Goal: Answer question/provide support: Share knowledge or assist other users

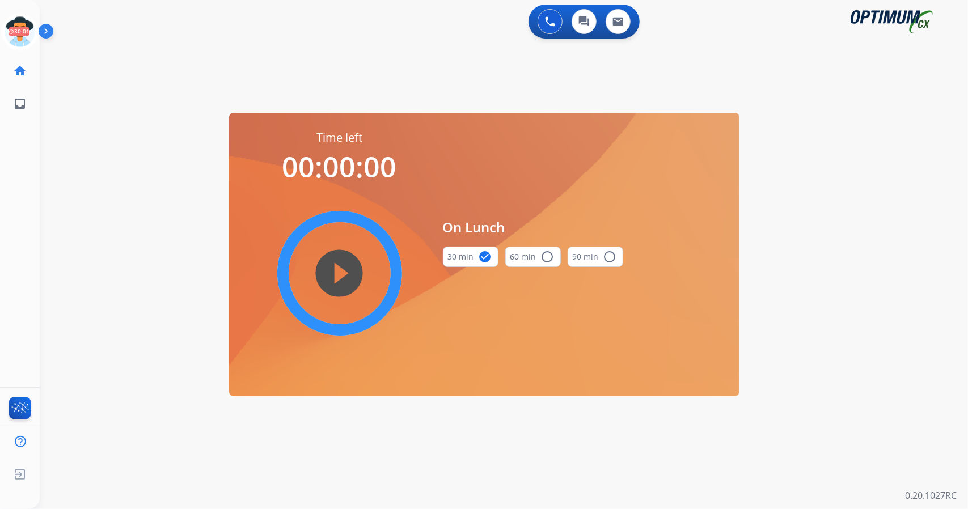
scroll to position [0, 3]
click at [20, 38] on icon at bounding box center [17, 32] width 37 height 37
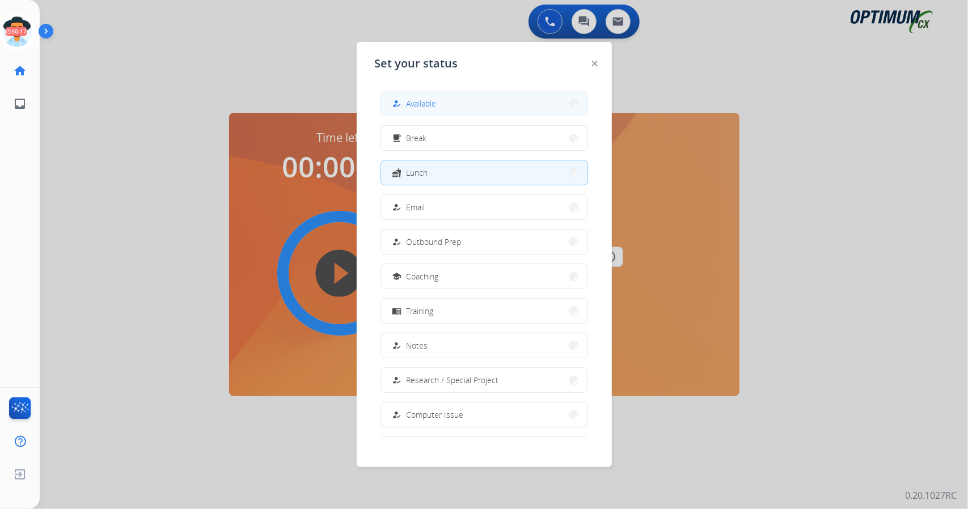
click at [456, 108] on button "how_to_reg Available" at bounding box center [484, 103] width 206 height 24
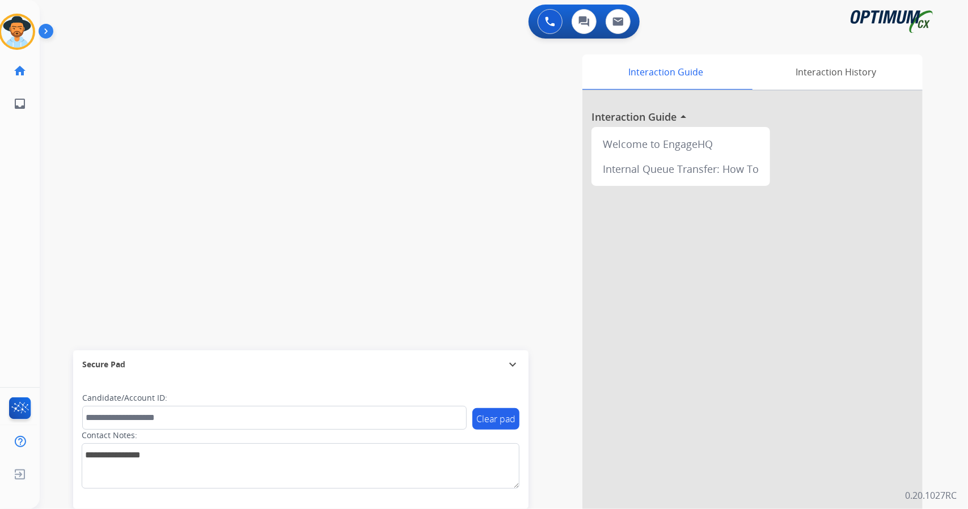
click at [968, 119] on div "0 Voice Interactions 0 Chat Interactions 0 Email Interactions swap_horiz Break …" at bounding box center [504, 254] width 928 height 509
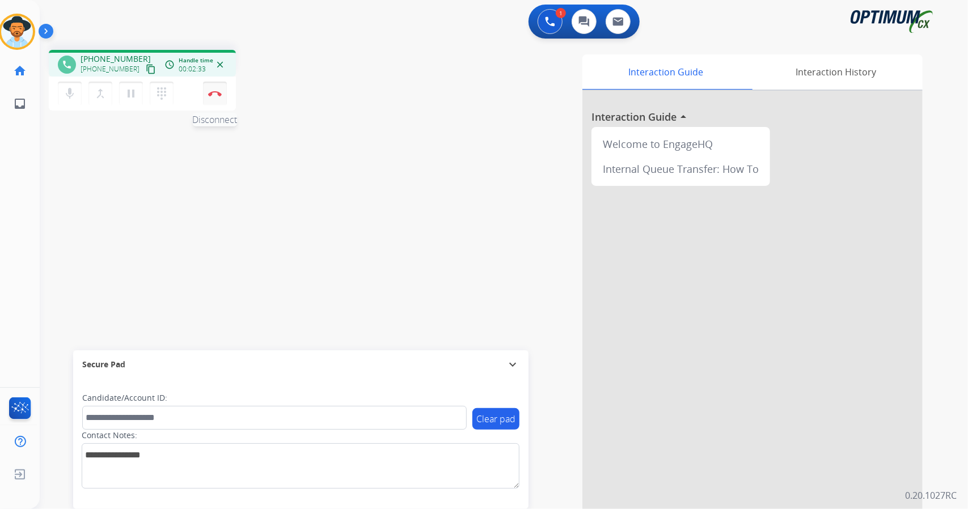
click at [219, 96] on button "Disconnect" at bounding box center [215, 94] width 24 height 24
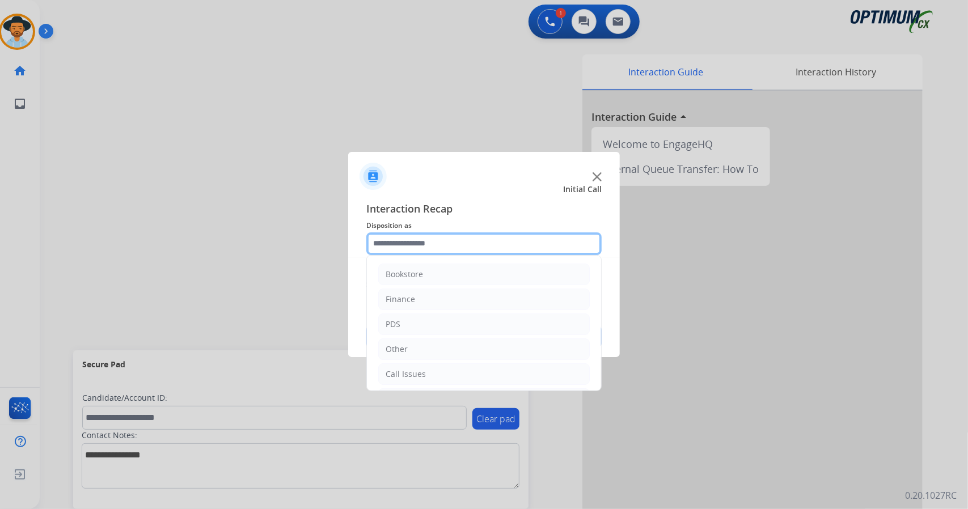
click at [451, 242] on input "text" at bounding box center [483, 244] width 235 height 23
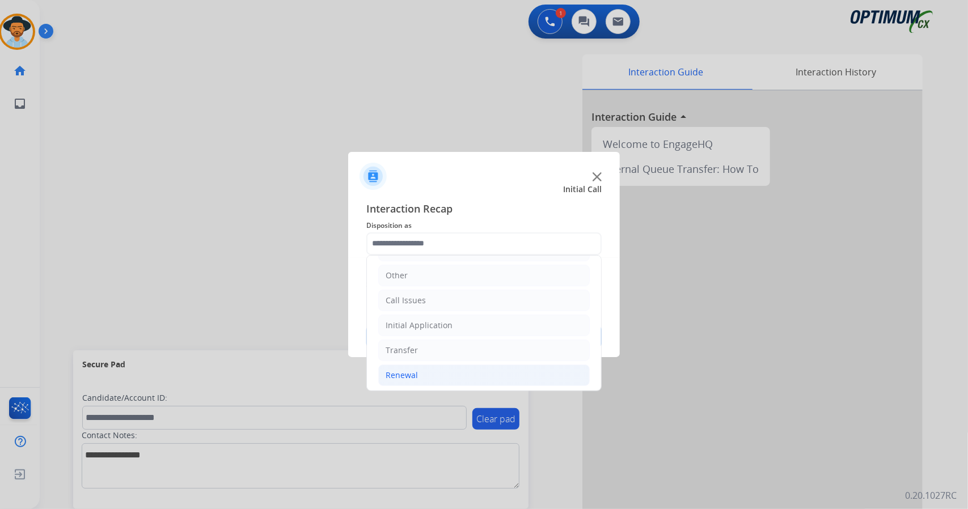
click at [486, 375] on li "Renewal" at bounding box center [484, 376] width 212 height 22
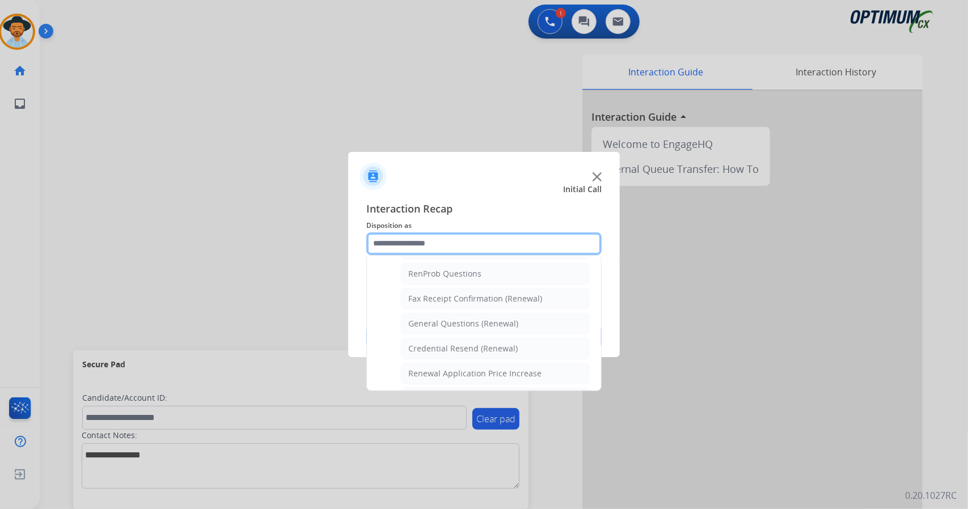
scroll to position [287, 0]
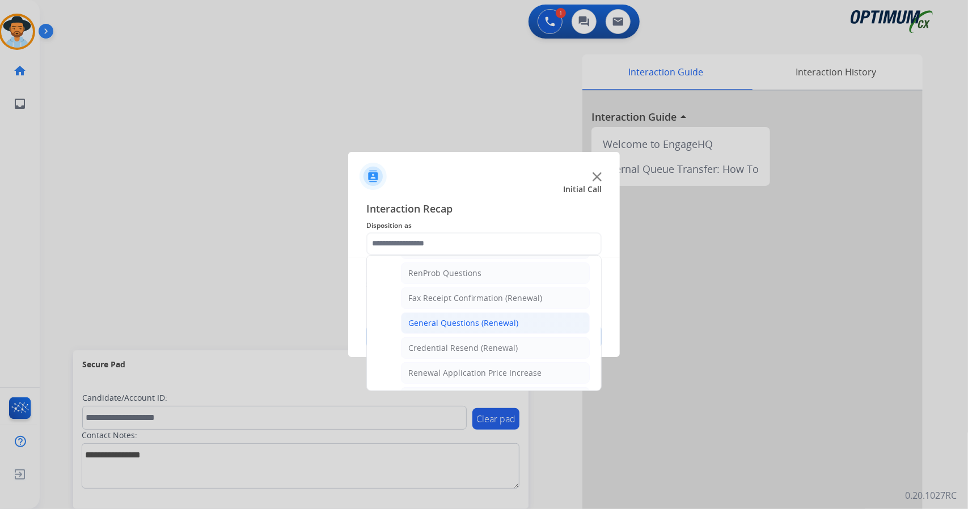
click at [478, 320] on div "General Questions (Renewal)" at bounding box center [463, 323] width 110 height 11
type input "**********"
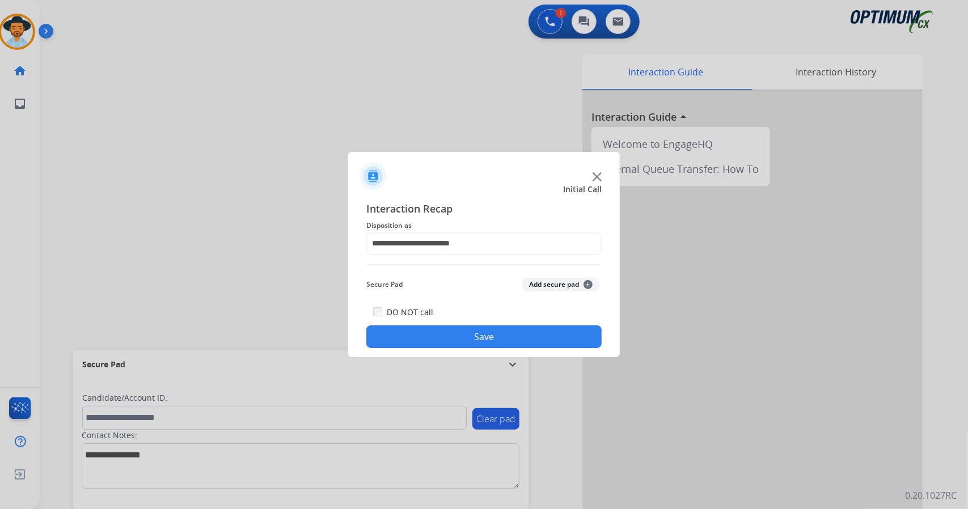
click at [478, 343] on button "Save" at bounding box center [483, 337] width 235 height 23
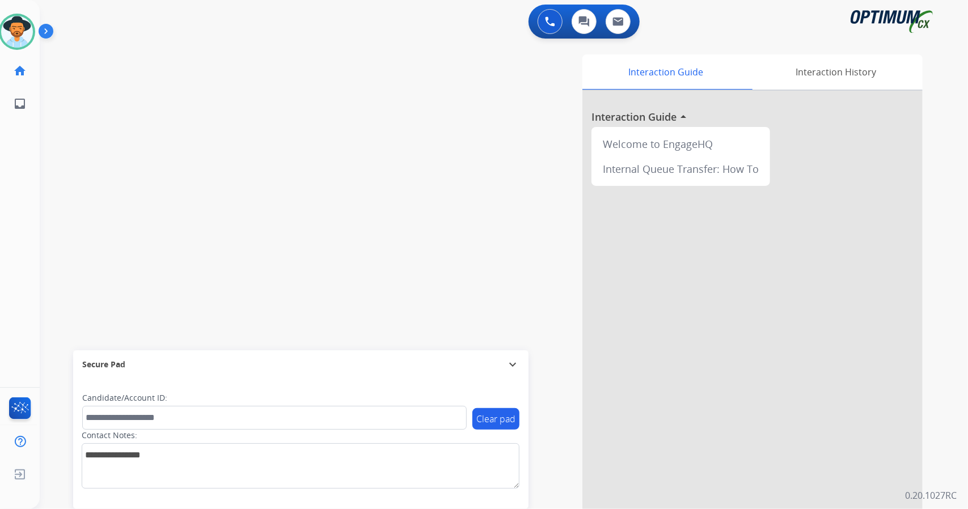
click at [538, 241] on div "Interaction Guide Interaction History Interaction Guide arrow_drop_up Welcome t…" at bounding box center [641, 283] width 561 height 459
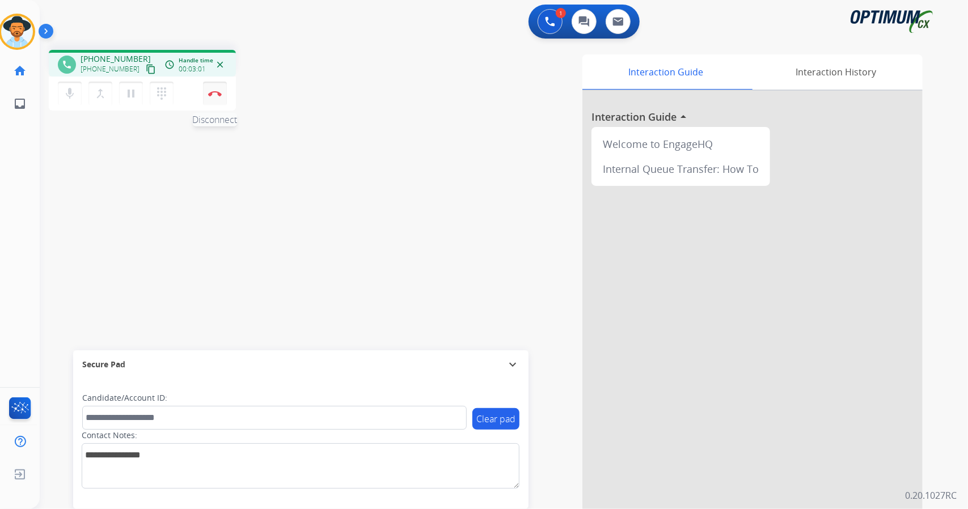
click at [218, 83] on button "Disconnect" at bounding box center [215, 94] width 24 height 24
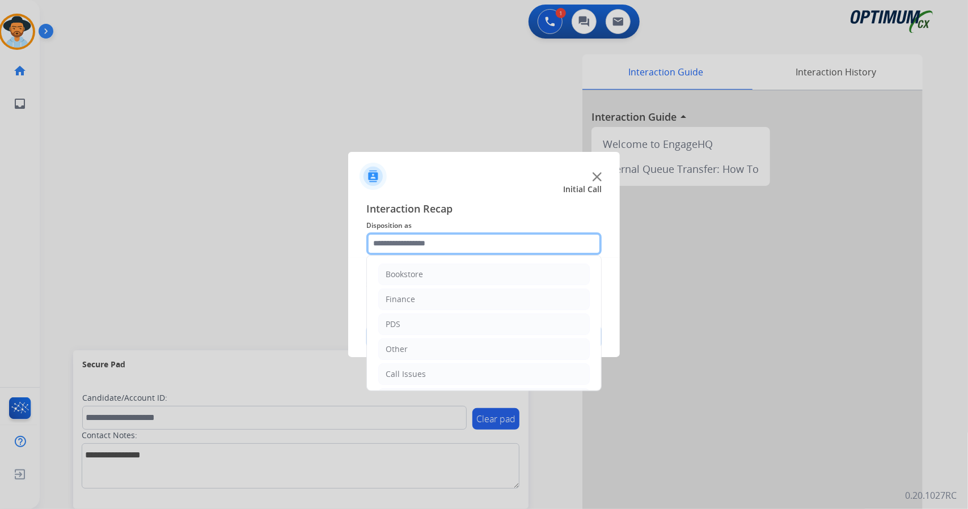
click at [400, 248] on input "text" at bounding box center [483, 244] width 235 height 23
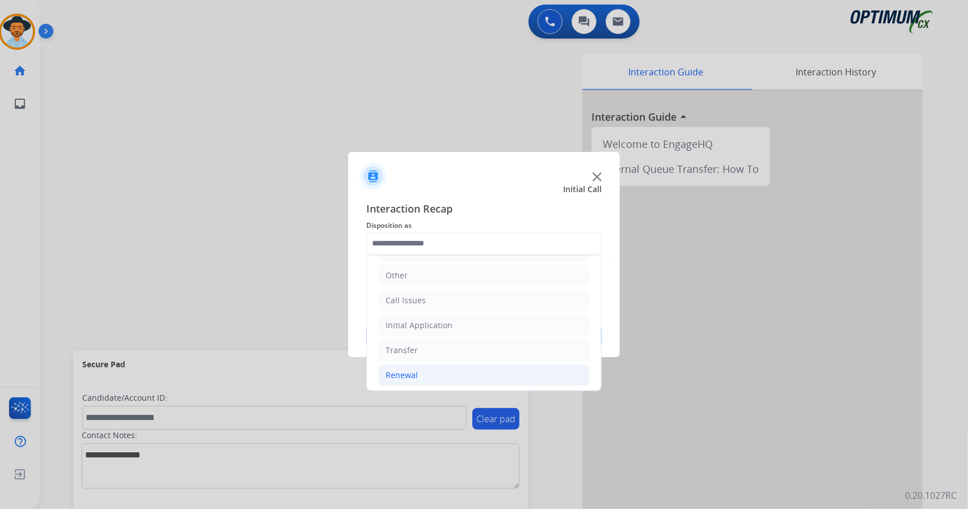
click at [468, 367] on li "Renewal" at bounding box center [484, 376] width 212 height 22
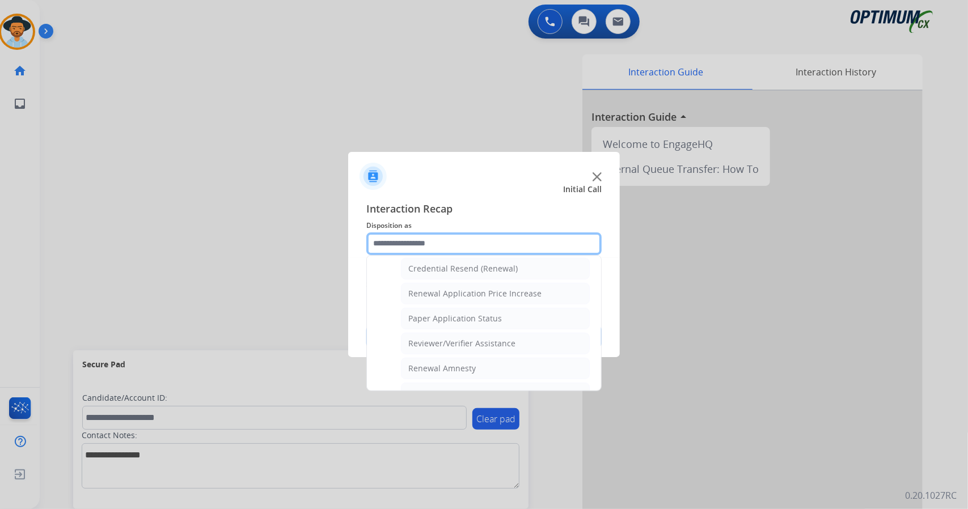
scroll to position [368, 0]
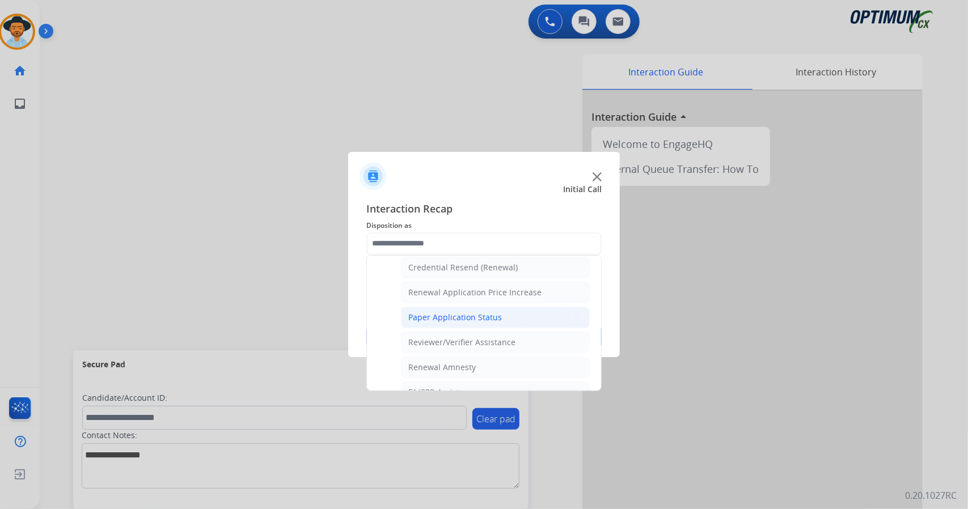
click at [467, 312] on div "Paper Application Status" at bounding box center [455, 317] width 94 height 11
type input "**********"
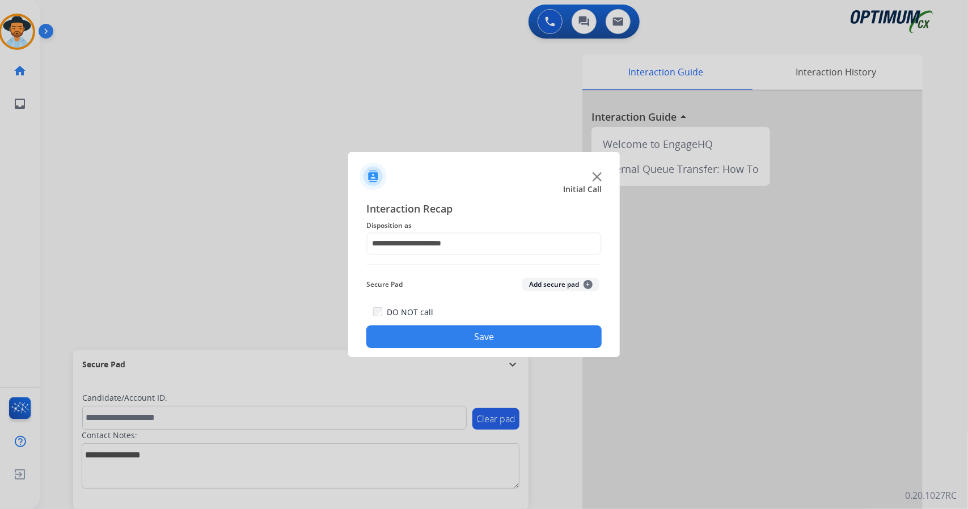
click at [478, 333] on button "Save" at bounding box center [483, 337] width 235 height 23
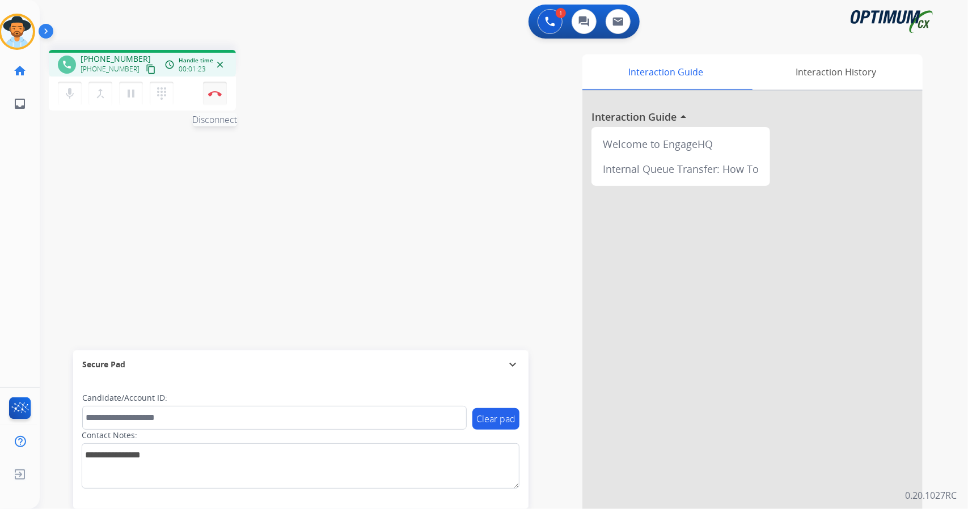
click at [220, 92] on img at bounding box center [215, 94] width 14 height 6
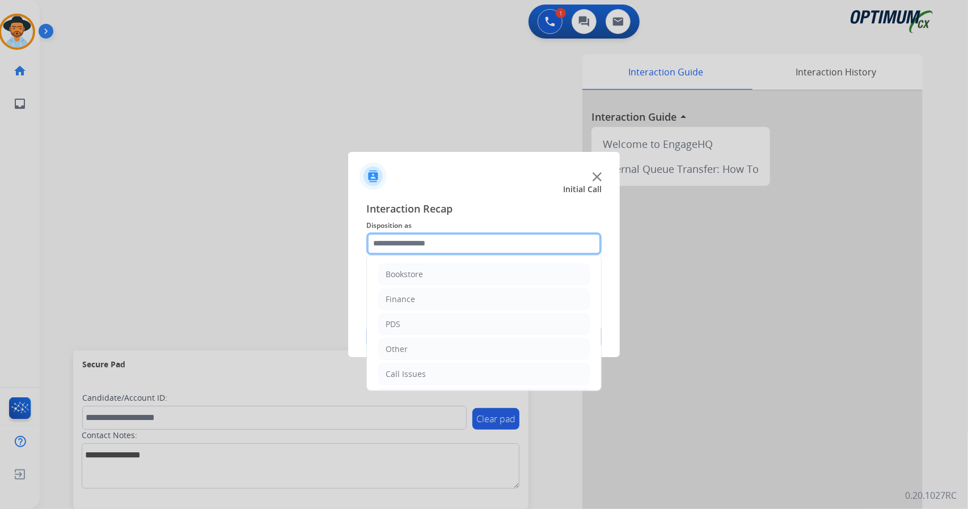
click at [480, 246] on input "text" at bounding box center [483, 244] width 235 height 23
click at [473, 372] on li "Call Issues" at bounding box center [484, 375] width 212 height 22
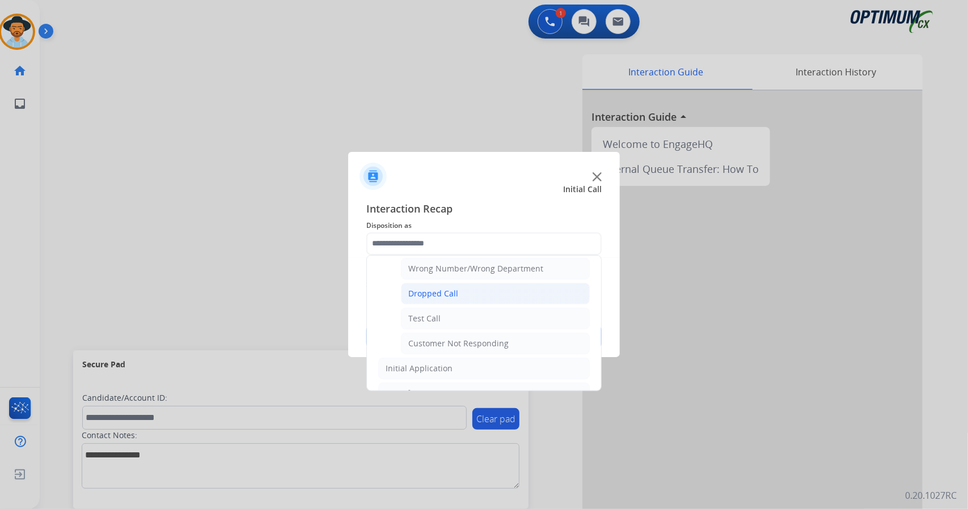
click at [436, 283] on li "Dropped Call" at bounding box center [495, 294] width 189 height 22
type input "**********"
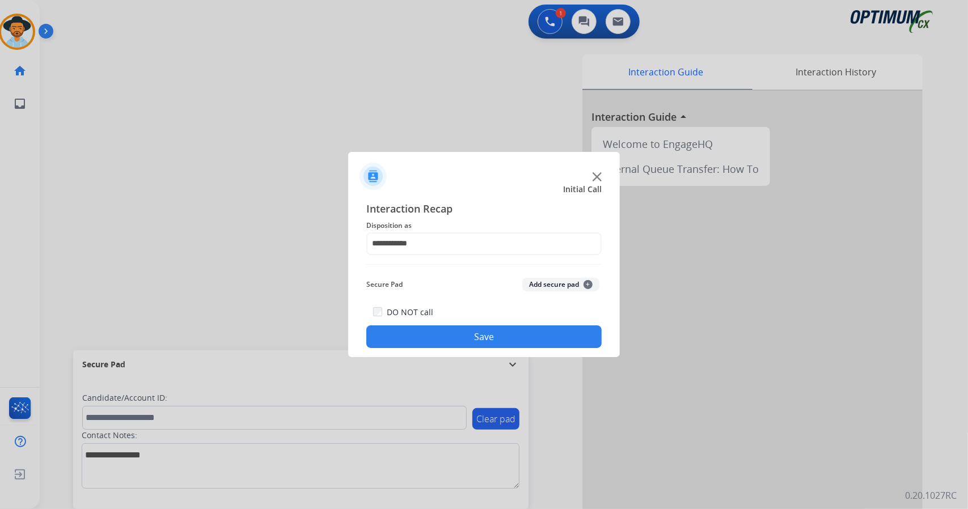
click at [439, 339] on button "Save" at bounding box center [483, 337] width 235 height 23
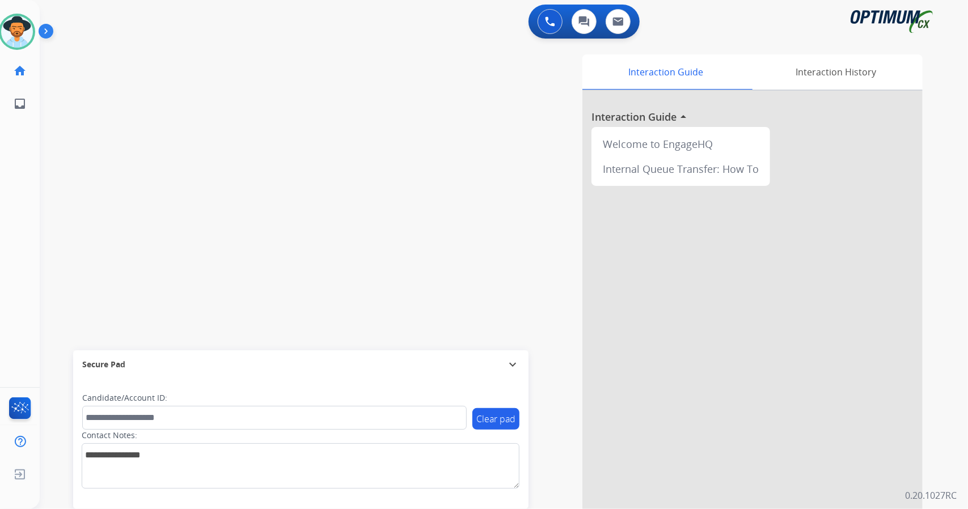
click at [288, 53] on div "swap_horiz Break voice bridge close_fullscreen Connect 3-Way Call merge_type Se…" at bounding box center [490, 277] width 901 height 473
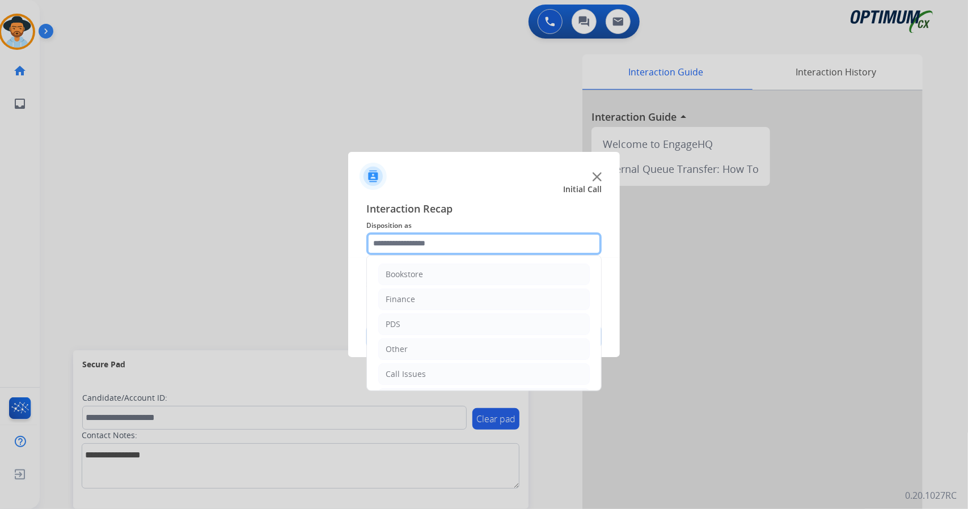
click at [442, 238] on input "text" at bounding box center [483, 244] width 235 height 23
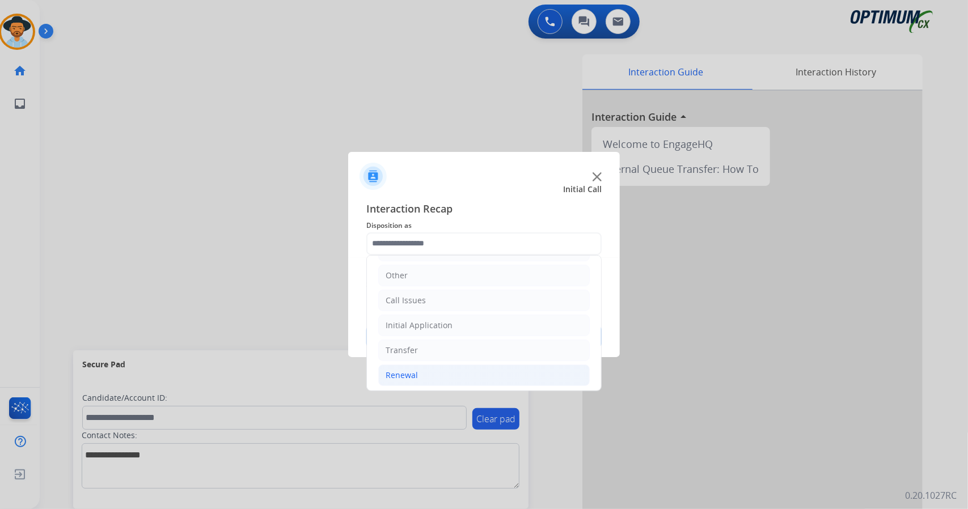
click at [487, 366] on li "Renewal" at bounding box center [484, 376] width 212 height 22
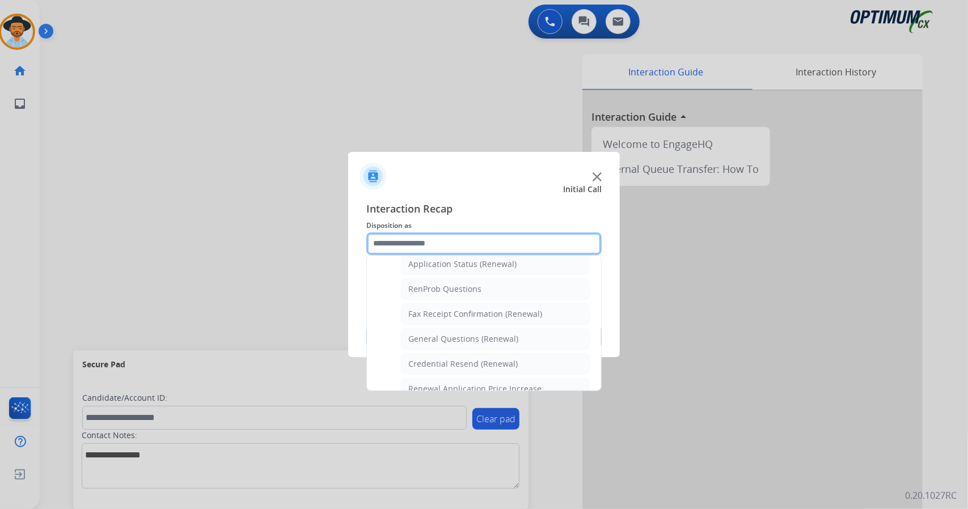
scroll to position [267, 0]
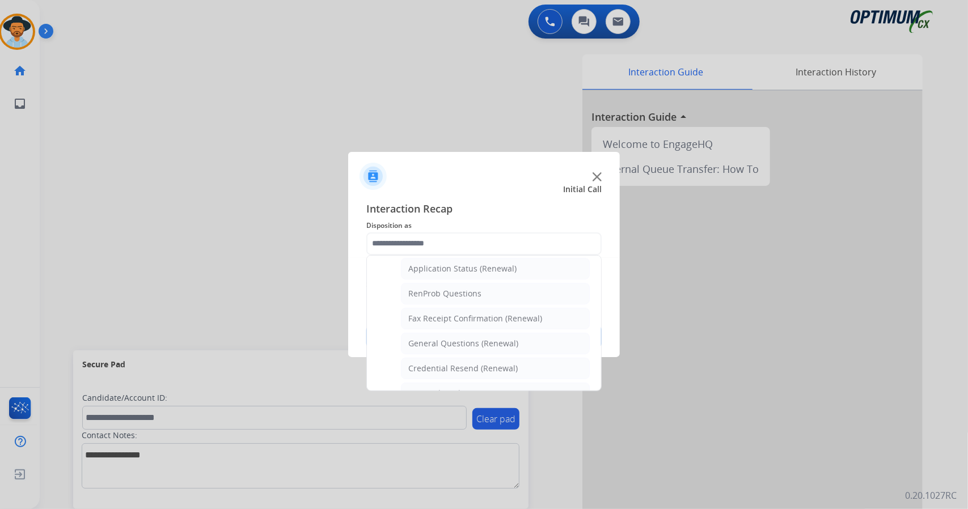
click at [487, 366] on div "Credential Resend (Renewal)" at bounding box center [462, 368] width 109 height 11
type input "**********"
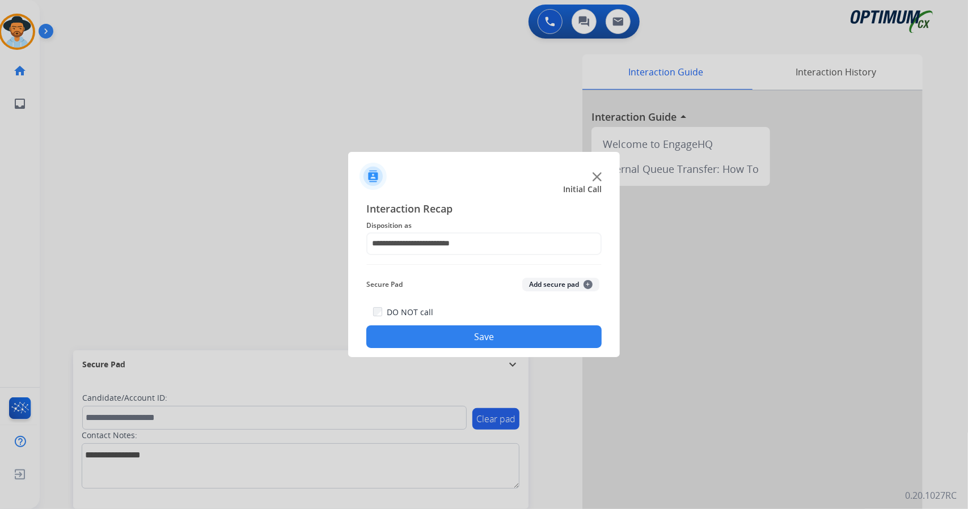
click at [481, 344] on button "Save" at bounding box center [483, 337] width 235 height 23
